Goal: Task Accomplishment & Management: Complete application form

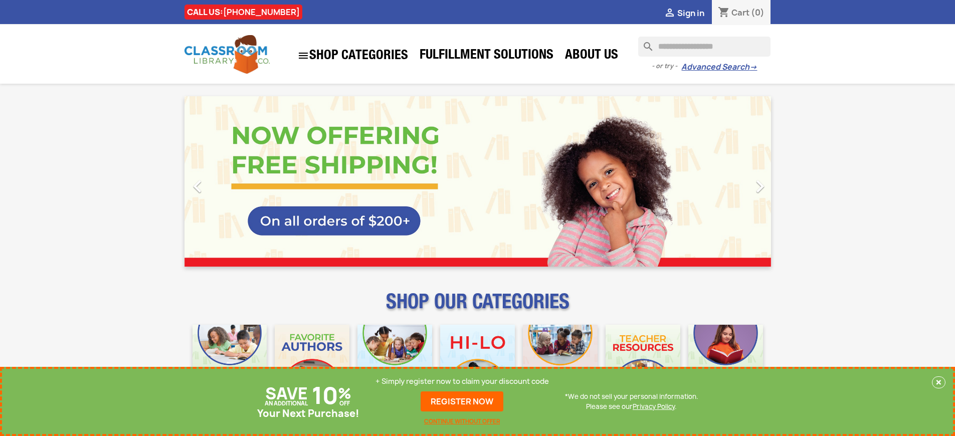
click at [462, 381] on p "+ Simply register now to claim your discount code" at bounding box center [461, 381] width 173 height 10
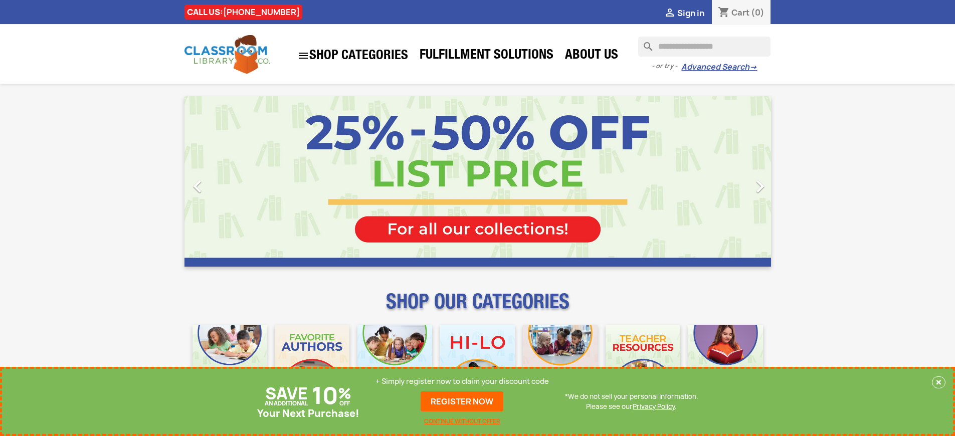
click at [462, 381] on p "+ Simply register now to claim your discount code" at bounding box center [461, 381] width 173 height 10
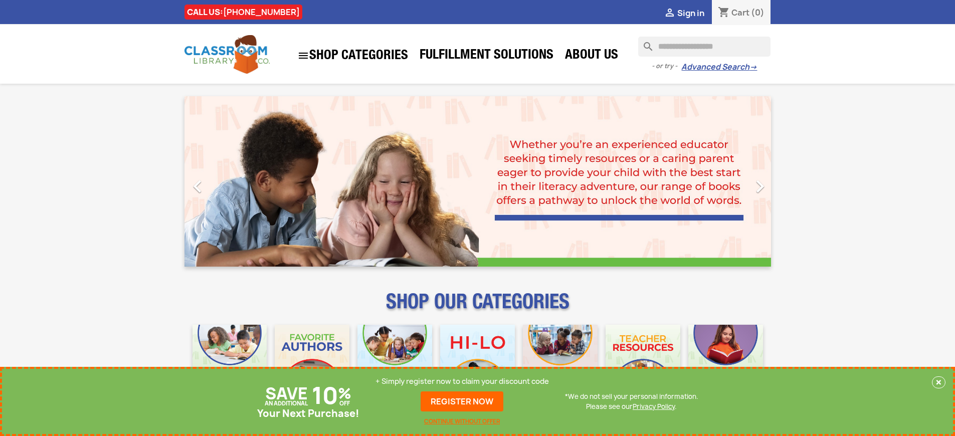
click at [462, 381] on p "+ Simply register now to claim your discount code" at bounding box center [461, 381] width 173 height 10
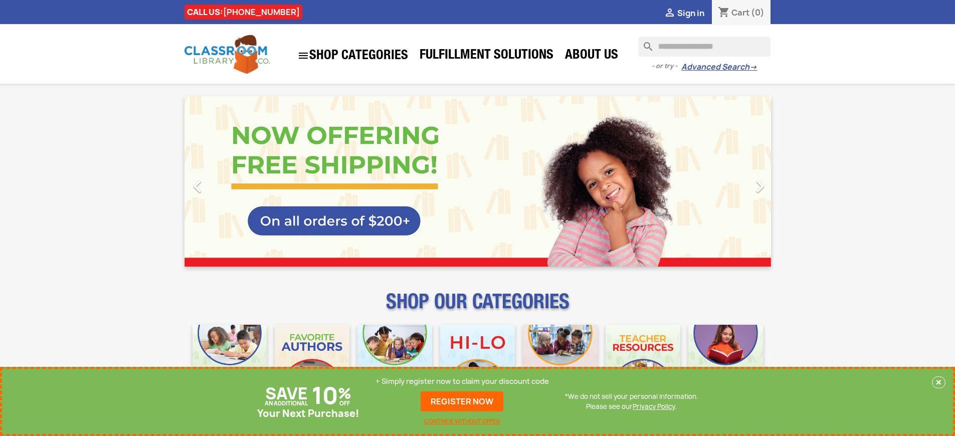
click at [462, 381] on p "+ Simply register now to claim your discount code" at bounding box center [461, 381] width 173 height 10
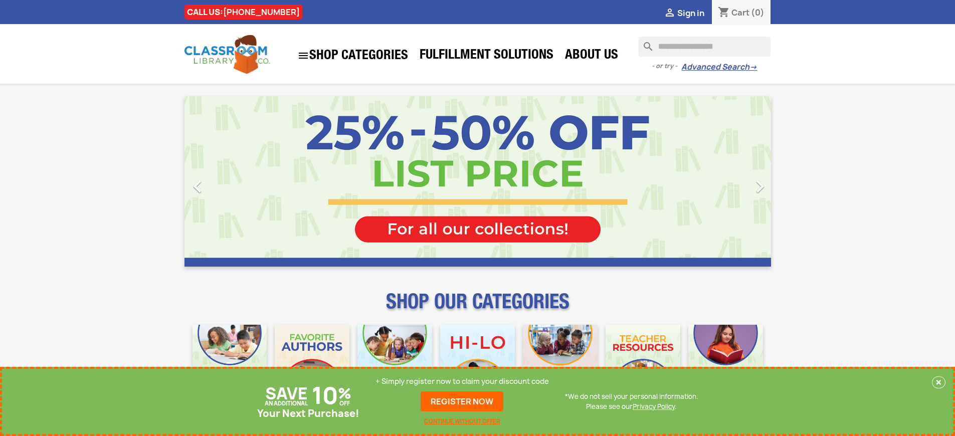
click at [462, 381] on p "+ Simply register now to claim your discount code" at bounding box center [461, 381] width 173 height 10
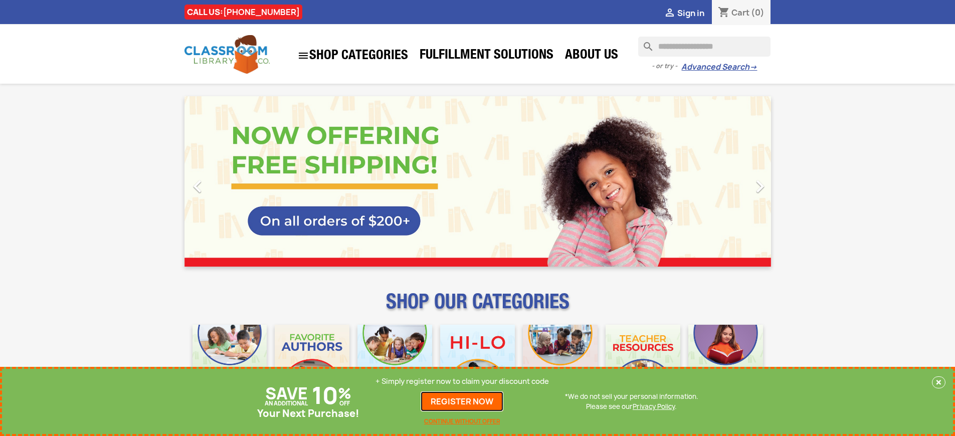
click at [462, 401] on link "REGISTER NOW" at bounding box center [462, 401] width 83 height 20
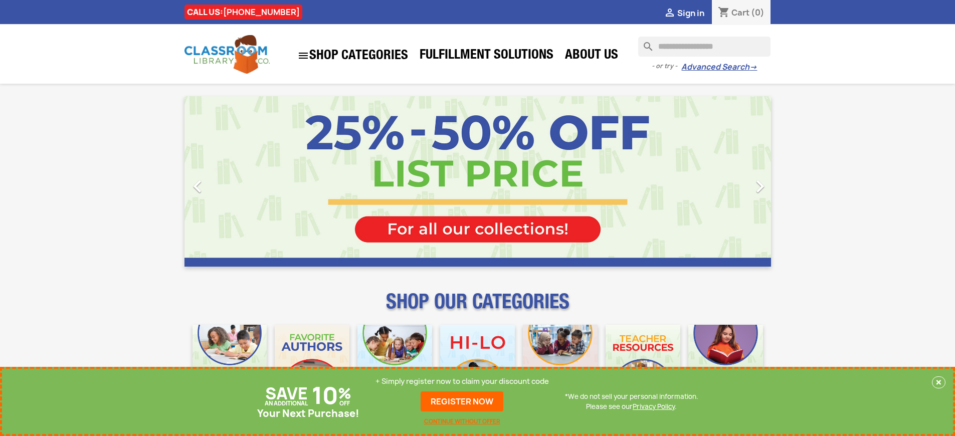
click at [462, 381] on p "+ Simply register now to claim your discount code" at bounding box center [461, 381] width 173 height 10
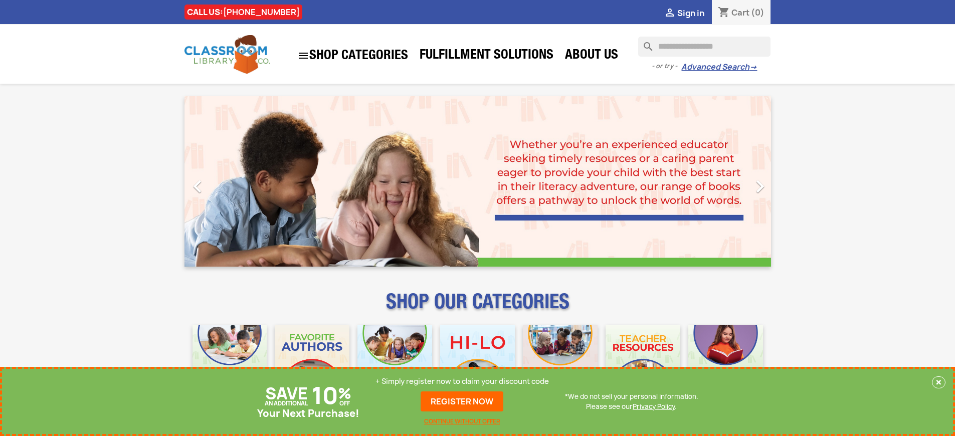
click at [462, 381] on p "+ Simply register now to claim your discount code" at bounding box center [461, 381] width 173 height 10
click at [462, 401] on link "REGISTER NOW" at bounding box center [462, 401] width 83 height 20
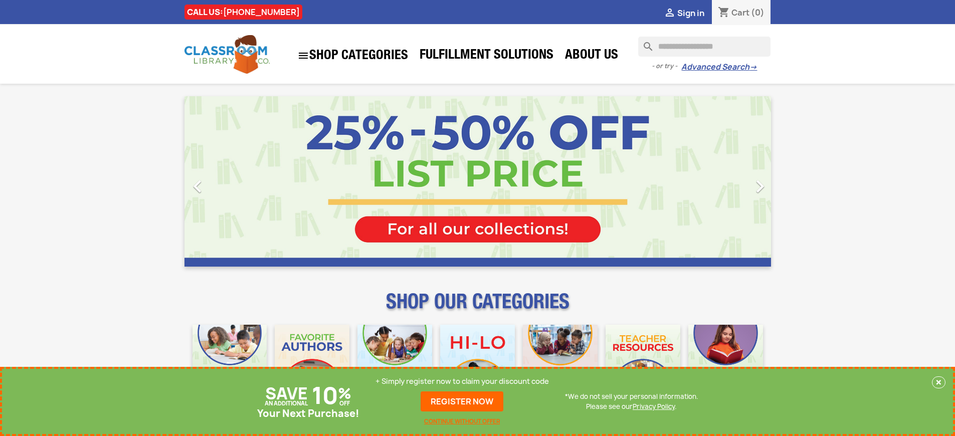
click at [462, 381] on p "+ Simply register now to claim your discount code" at bounding box center [461, 381] width 173 height 10
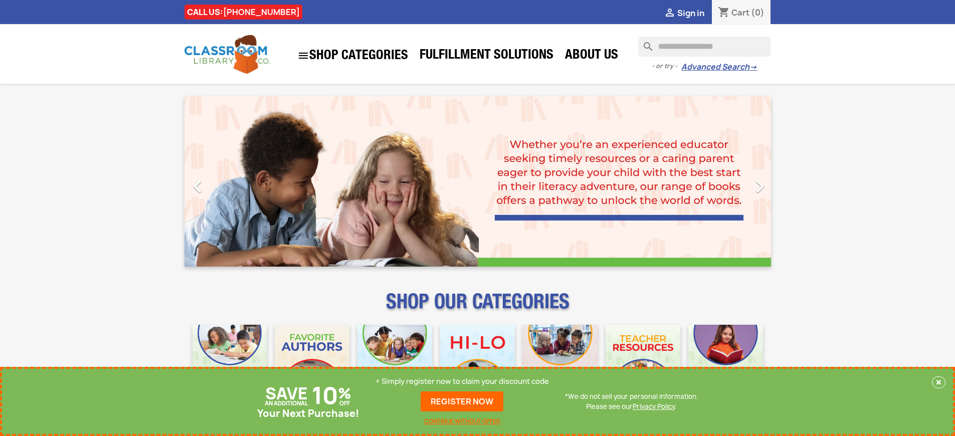
click at [462, 381] on p "+ Simply register now to claim your discount code" at bounding box center [461, 381] width 173 height 10
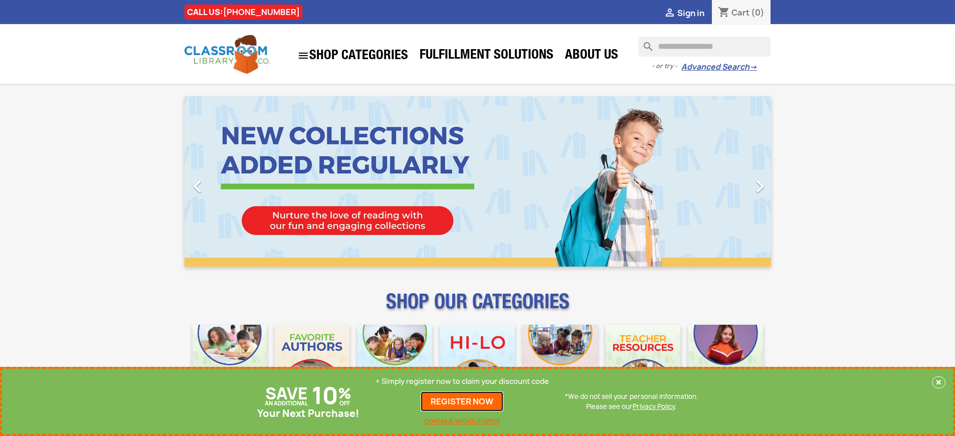
click at [462, 401] on link "REGISTER NOW" at bounding box center [462, 401] width 83 height 20
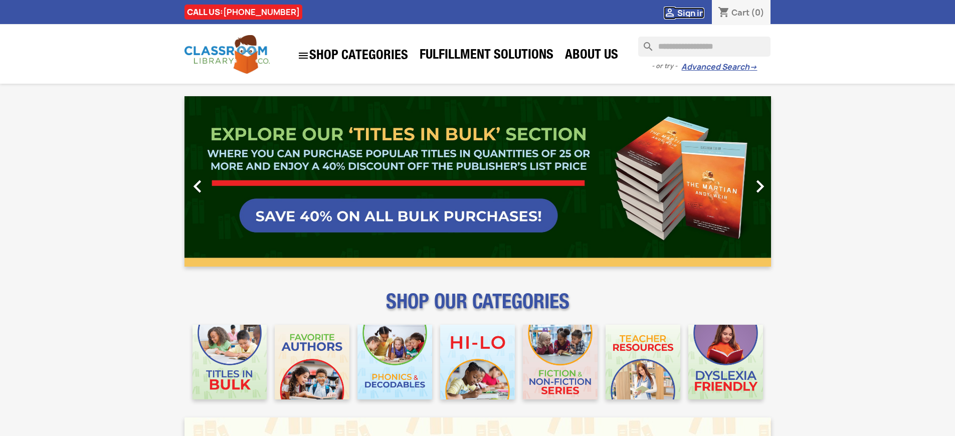
click at [690, 13] on span "Sign in" at bounding box center [690, 13] width 27 height 11
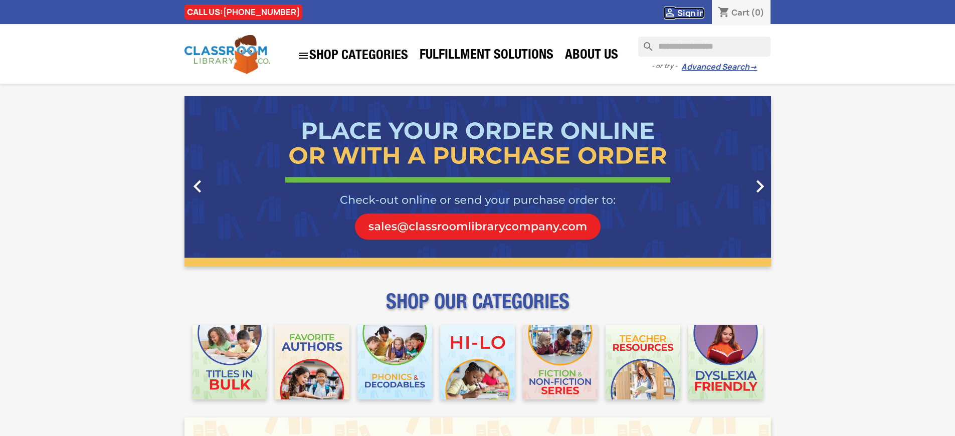
click at [690, 13] on span "Sign in" at bounding box center [690, 13] width 27 height 11
